Goal: Task Accomplishment & Management: Complete application form

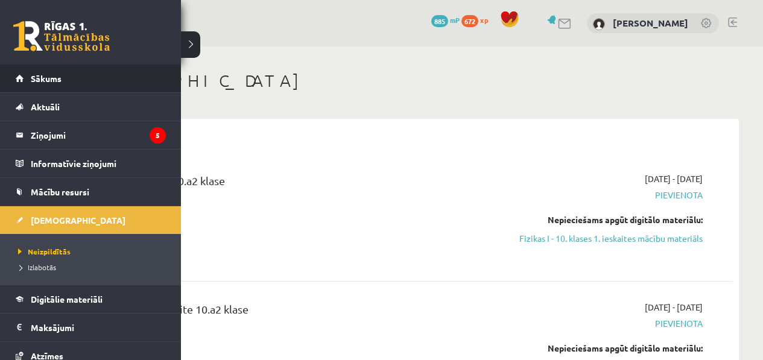
click at [14, 84] on li "Sākums" at bounding box center [90, 79] width 181 height 28
click at [24, 77] on link "Sākums" at bounding box center [91, 79] width 150 height 28
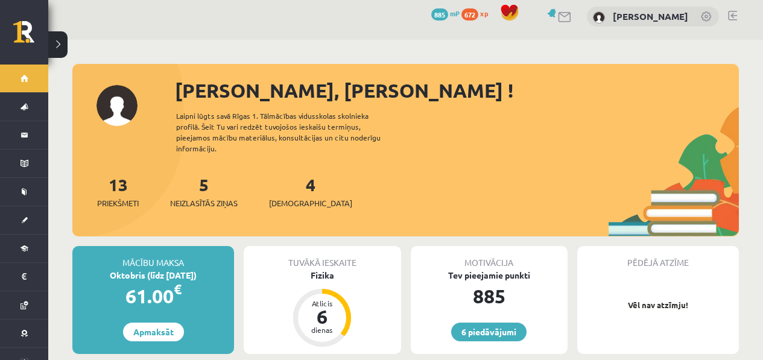
scroll to position [8, 0]
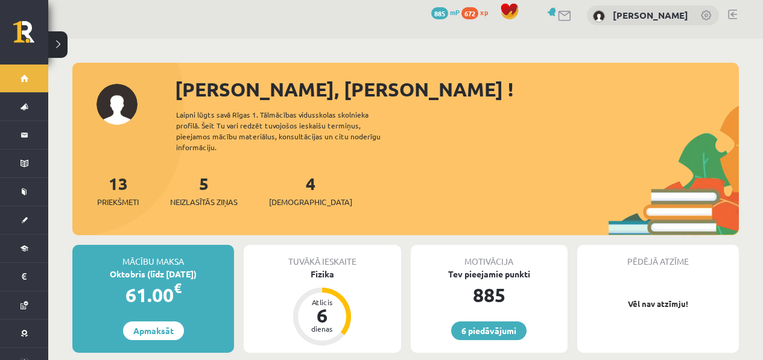
click at [189, 180] on div "5 Neizlasītās ziņas" at bounding box center [204, 189] width 68 height 37
click at [198, 178] on div "5 Neizlasītās ziņas" at bounding box center [204, 189] width 68 height 37
click at [202, 176] on link "5 Neizlasītās ziņas" at bounding box center [204, 191] width 68 height 36
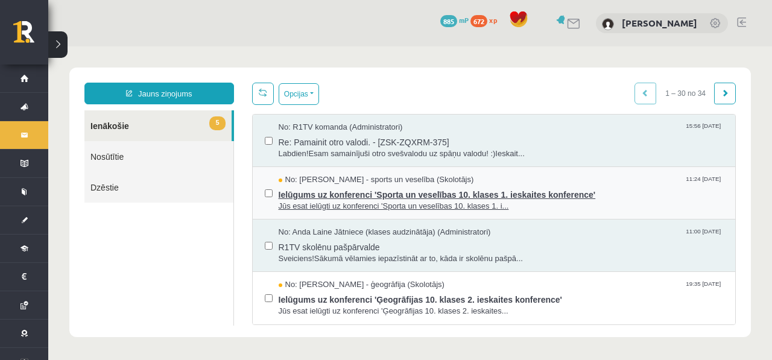
click at [386, 207] on span "Jūs esat ielūgti uz konferenci 'Sporta un veselības 10. klases 1. i..." at bounding box center [501, 206] width 445 height 11
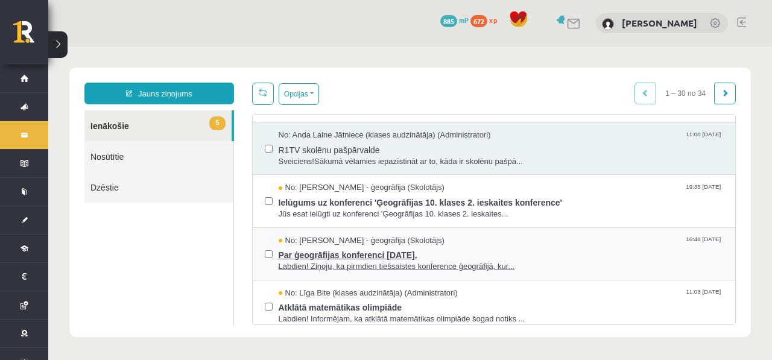
scroll to position [197, 0]
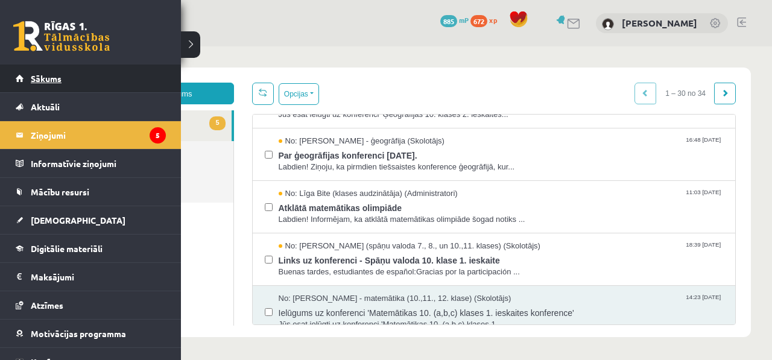
click at [21, 81] on link "Sākums" at bounding box center [91, 79] width 150 height 28
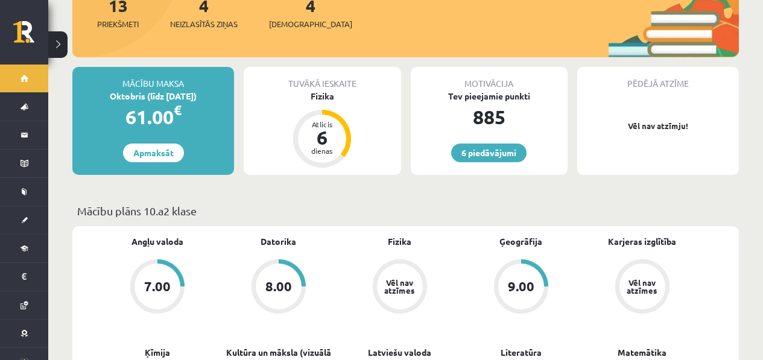
scroll to position [163, 0]
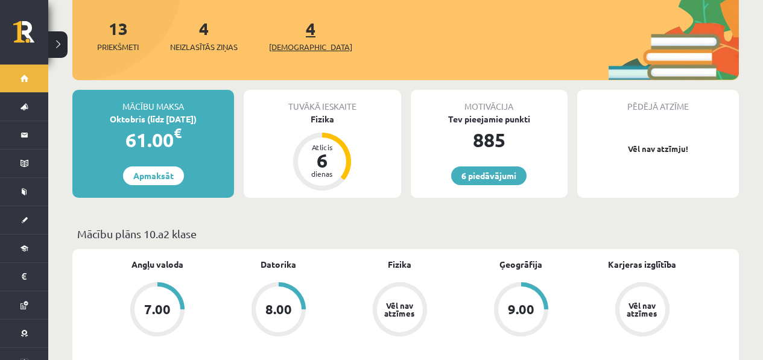
click at [284, 41] on span "[DEMOGRAPHIC_DATA]" at bounding box center [310, 47] width 83 height 12
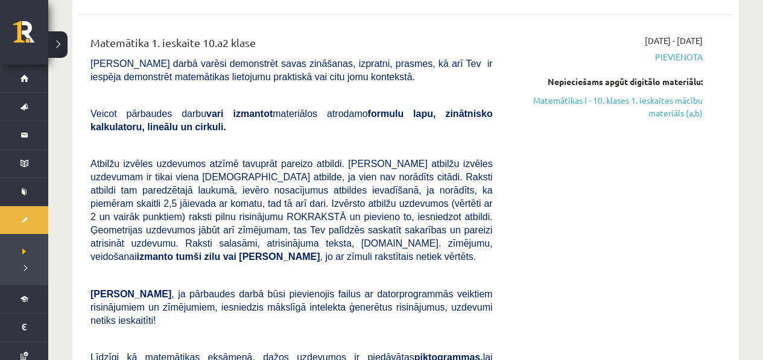
scroll to position [273, 0]
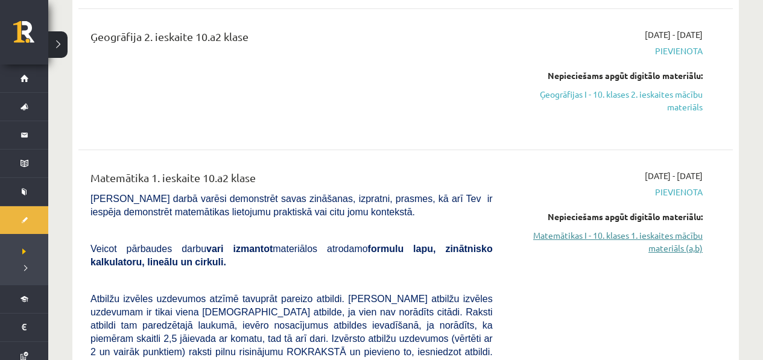
click at [650, 250] on link "Matemātikas I - 10. klases 1. ieskaites mācību materiāls (a,b)" at bounding box center [607, 241] width 192 height 25
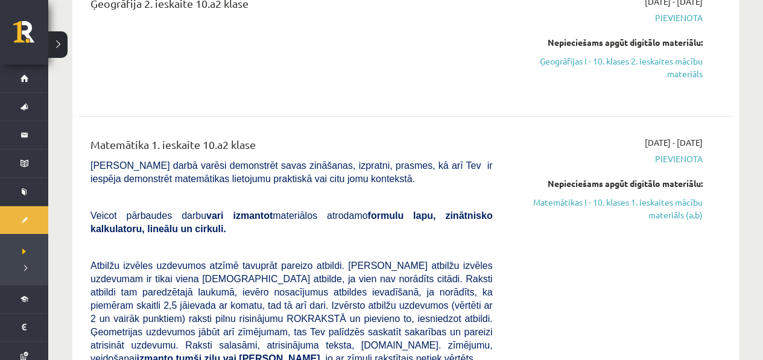
scroll to position [366, 0]
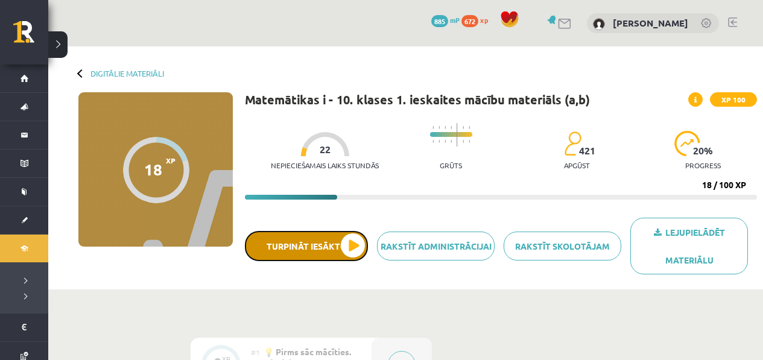
click at [340, 259] on button "Turpināt iesākto" at bounding box center [306, 246] width 123 height 30
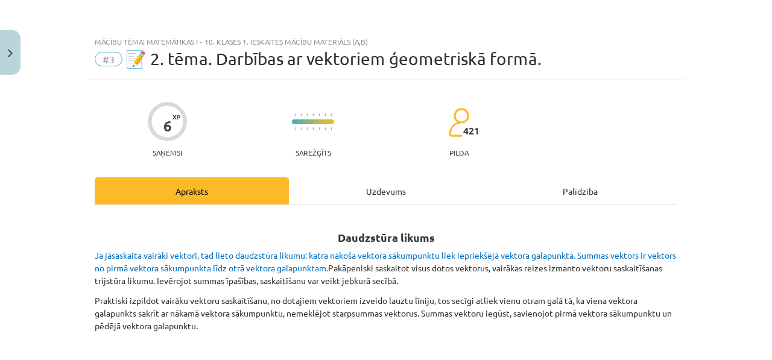
click at [363, 185] on div "Uzdevums" at bounding box center [386, 190] width 194 height 27
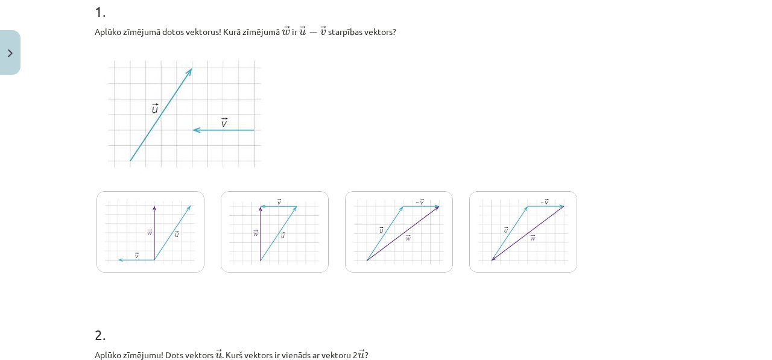
scroll to position [250, 0]
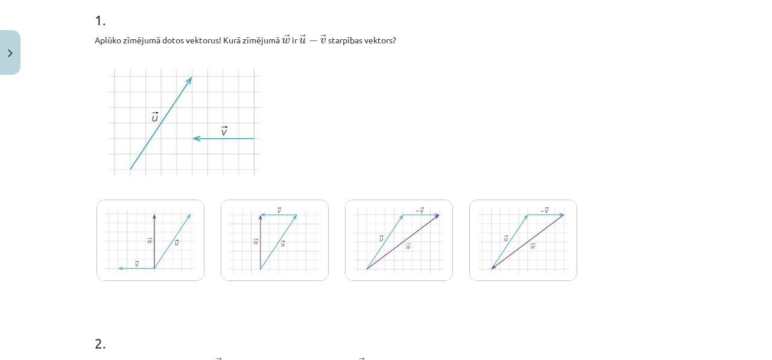
click at [186, 240] on img at bounding box center [151, 240] width 108 height 81
click at [175, 224] on img at bounding box center [151, 240] width 108 height 81
click at [353, 174] on p at bounding box center [386, 122] width 583 height 137
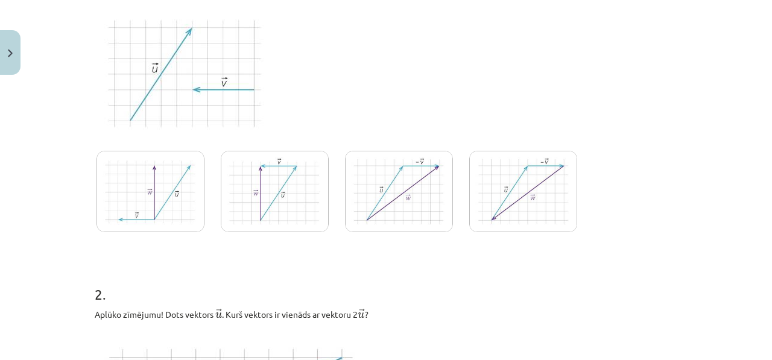
scroll to position [349, 0]
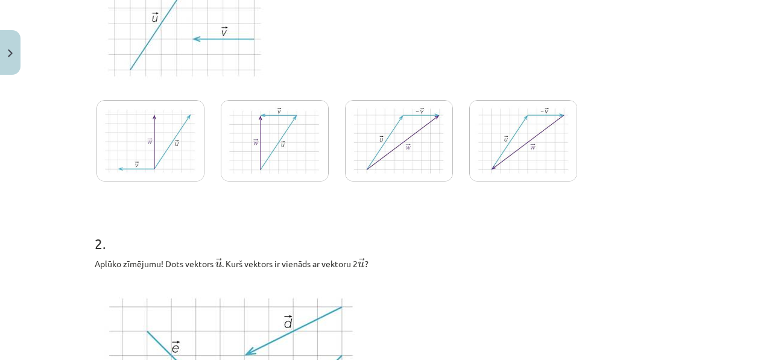
click at [161, 148] on img at bounding box center [151, 140] width 108 height 81
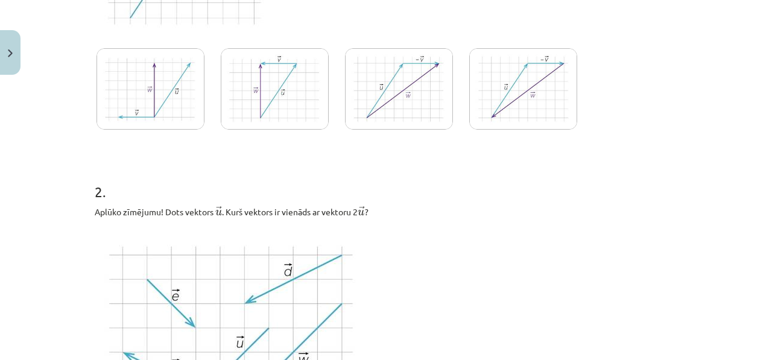
scroll to position [0, 0]
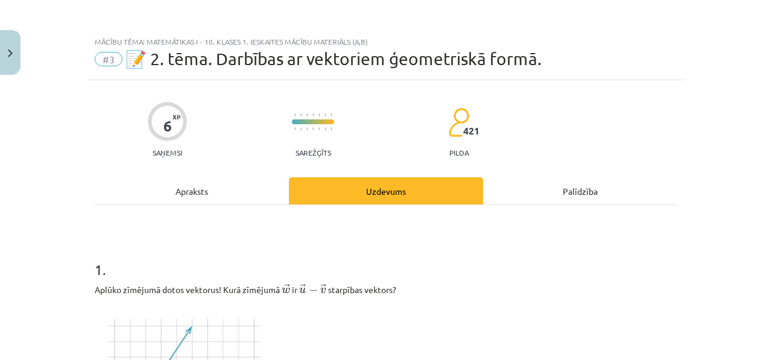
click at [175, 185] on div "Apraksts" at bounding box center [192, 190] width 194 height 27
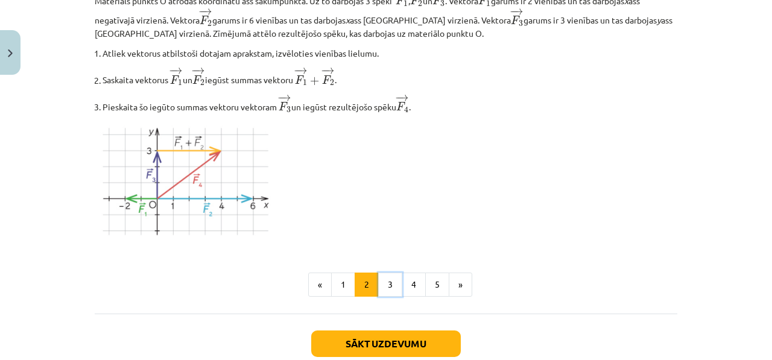
click at [389, 290] on button "3" at bounding box center [390, 285] width 24 height 24
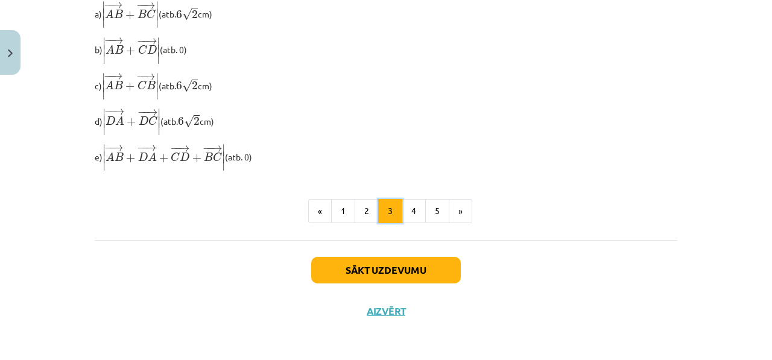
scroll to position [1116, 0]
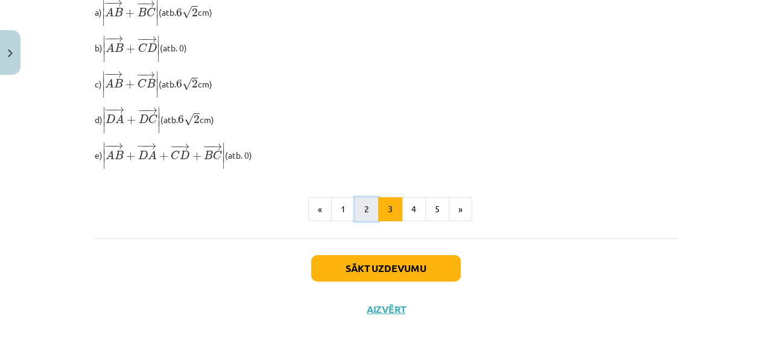
click at [366, 218] on button "2" at bounding box center [367, 209] width 24 height 24
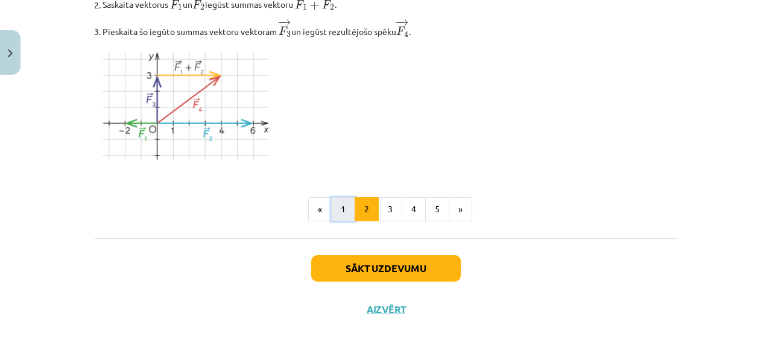
click at [336, 209] on button "1" at bounding box center [343, 209] width 24 height 24
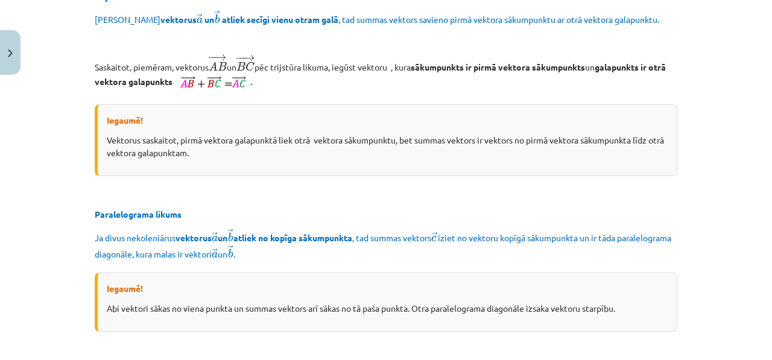
scroll to position [389, 0]
